Goal: Book appointment/travel/reservation

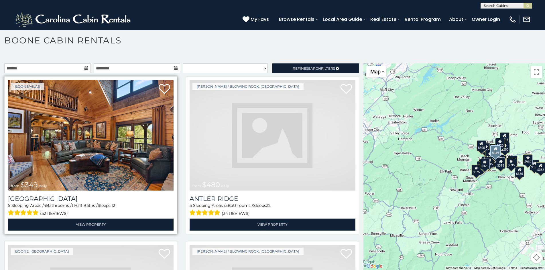
scroll to position [19, 0]
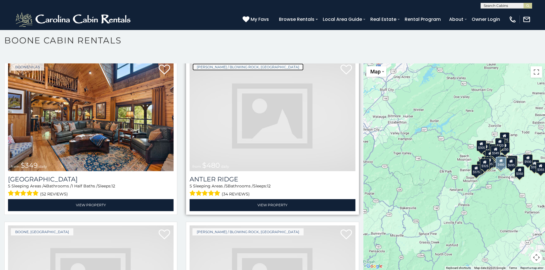
click at [205, 65] on link "[PERSON_NAME] / Blowing Rock, [GEOGRAPHIC_DATA]" at bounding box center [247, 67] width 111 height 7
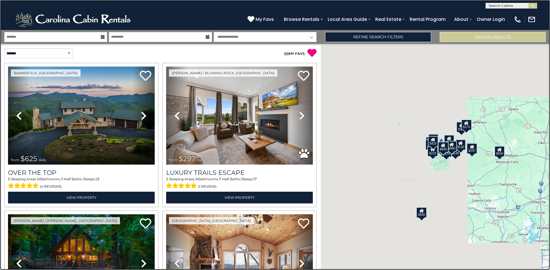
click at [121, 56] on link at bounding box center [275, 135] width 550 height 270
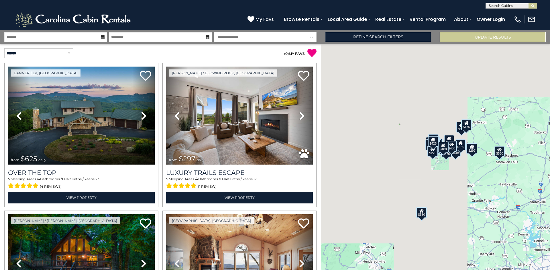
scroll to position [23, 0]
